Goal: Transaction & Acquisition: Purchase product/service

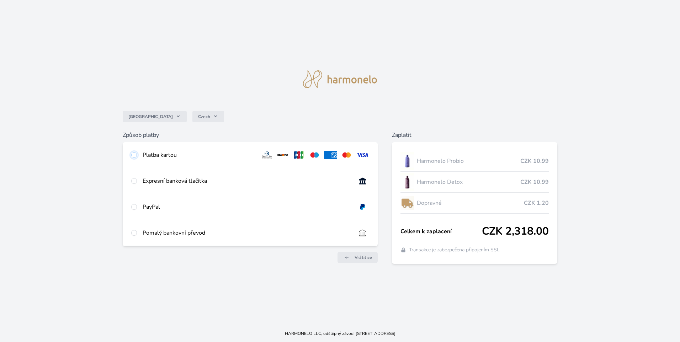
click at [134, 156] on input "radio" at bounding box center [134, 155] width 6 height 6
radio input "true"
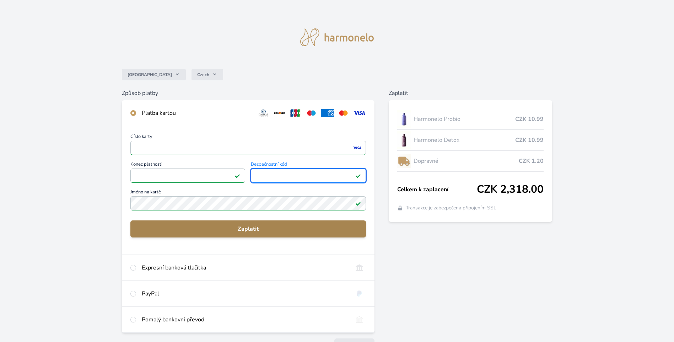
click at [252, 229] on span "Zaplatit" at bounding box center [248, 229] width 224 height 9
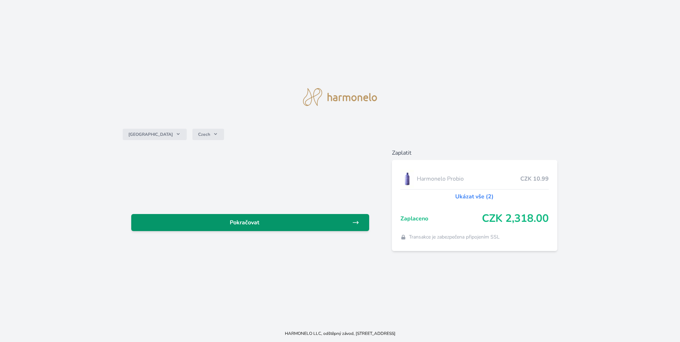
click at [240, 223] on span "Pokračovat" at bounding box center [244, 222] width 215 height 9
